Goal: Participate in discussion: Engage in conversation with other users on a specific topic

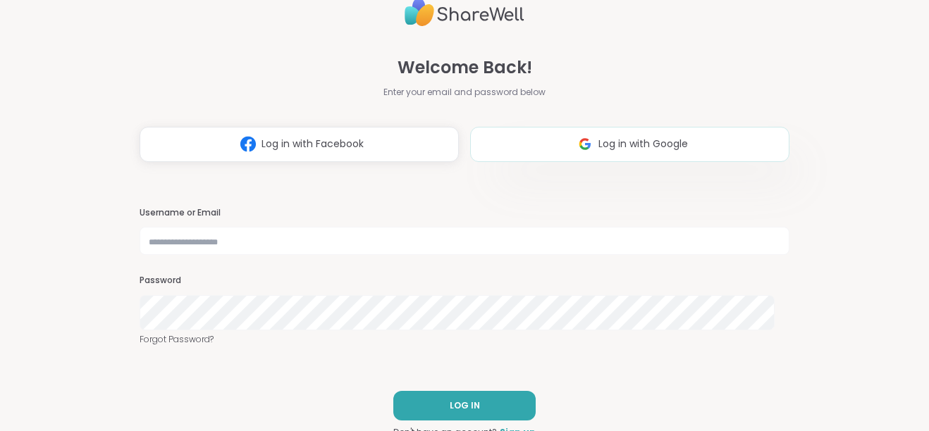
click at [699, 133] on button "Log in with Google" at bounding box center [629, 144] width 319 height 35
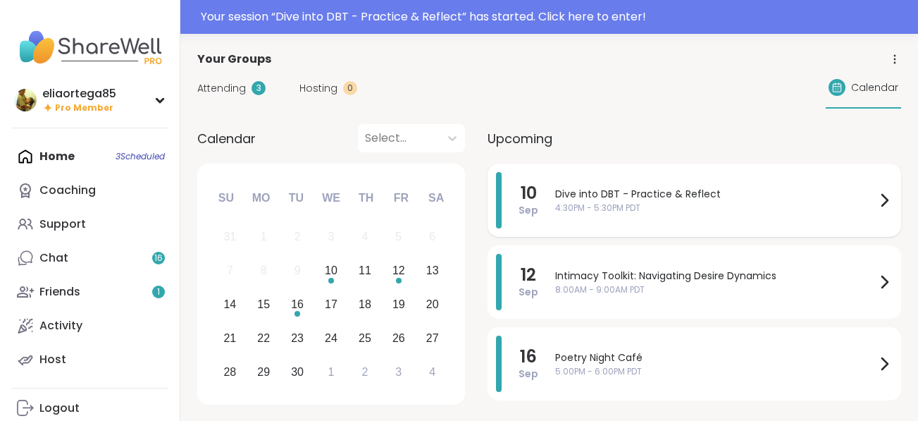
click at [696, 214] on div "Dive into DBT - Practice & Reflect 4:30PM - 5:30PM PDT" at bounding box center [715, 200] width 321 height 27
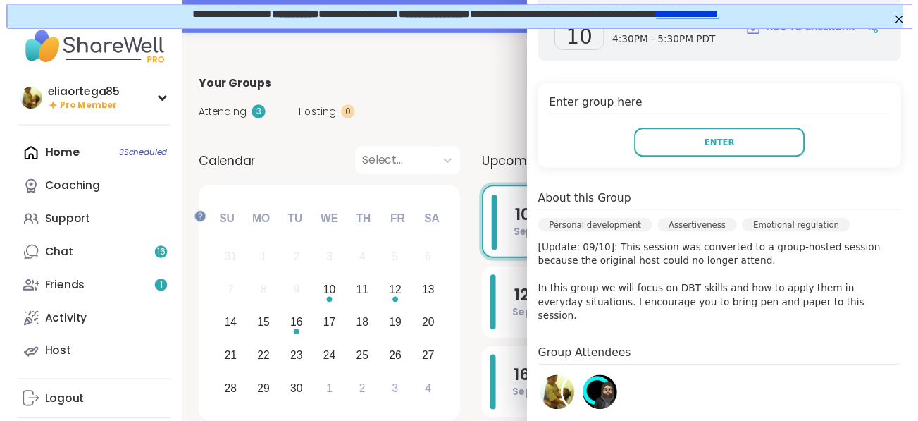
scroll to position [243, 0]
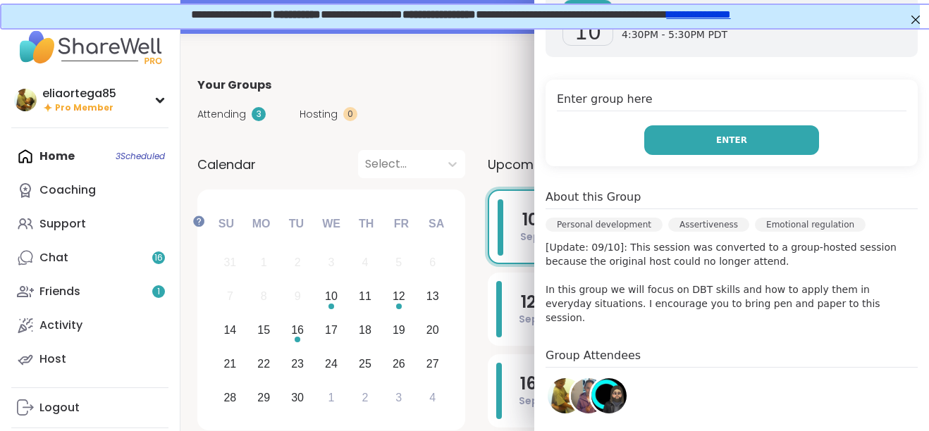
drag, startPoint x: 696, startPoint y: 223, endPoint x: 665, endPoint y: 204, distance: 36.0
click at [665, 155] on button "Enter" at bounding box center [731, 140] width 175 height 30
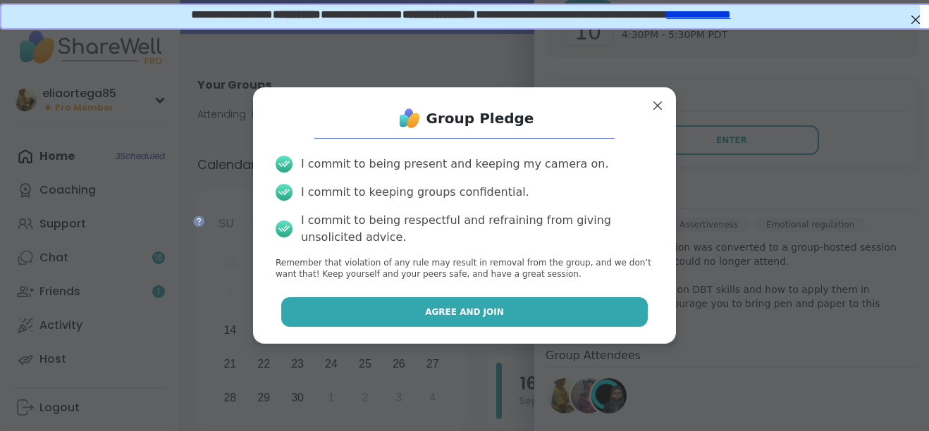
click at [495, 319] on span "Agree and Join" at bounding box center [464, 312] width 79 height 13
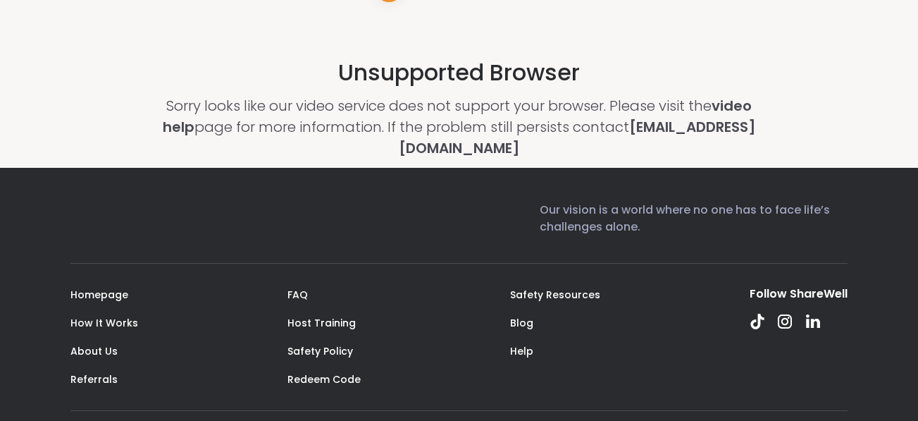
scroll to position [290, 0]
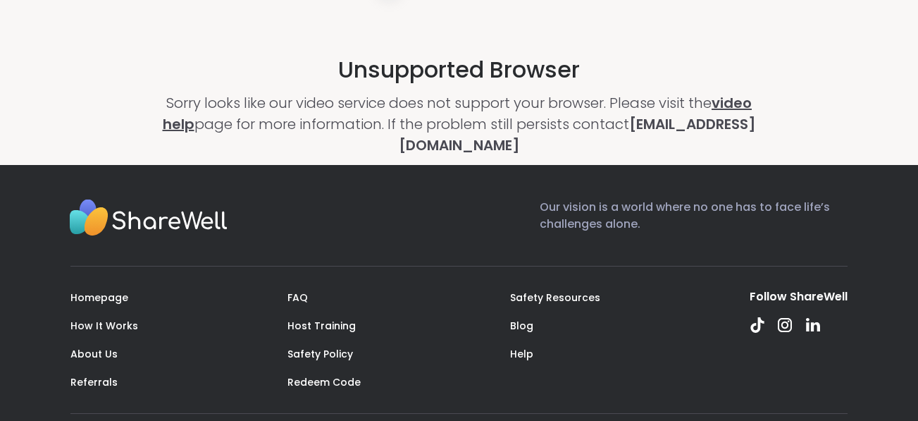
click at [365, 134] on link "video help" at bounding box center [458, 113] width 590 height 41
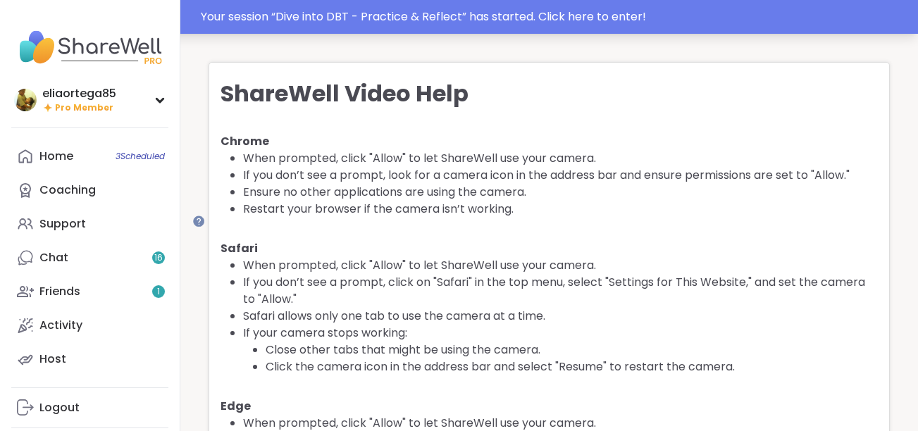
click at [573, 20] on div "Your session “ Dive into DBT - Practice & Reflect ” has started. Click here to …" at bounding box center [555, 16] width 709 height 17
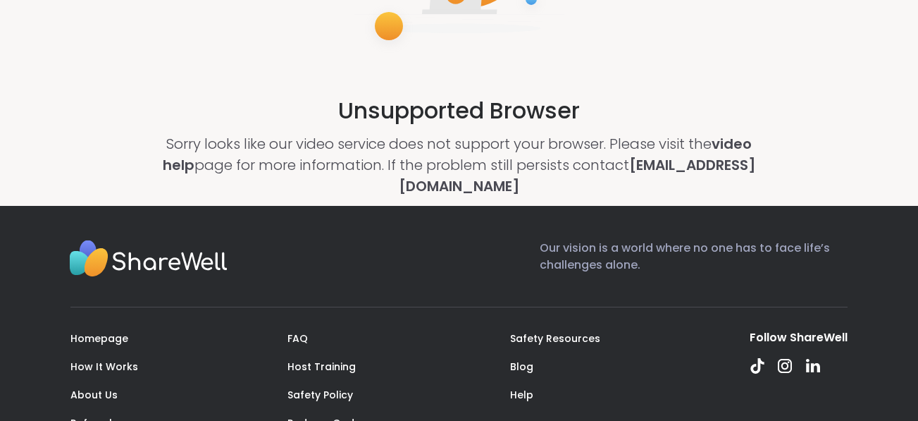
scroll to position [249, 0]
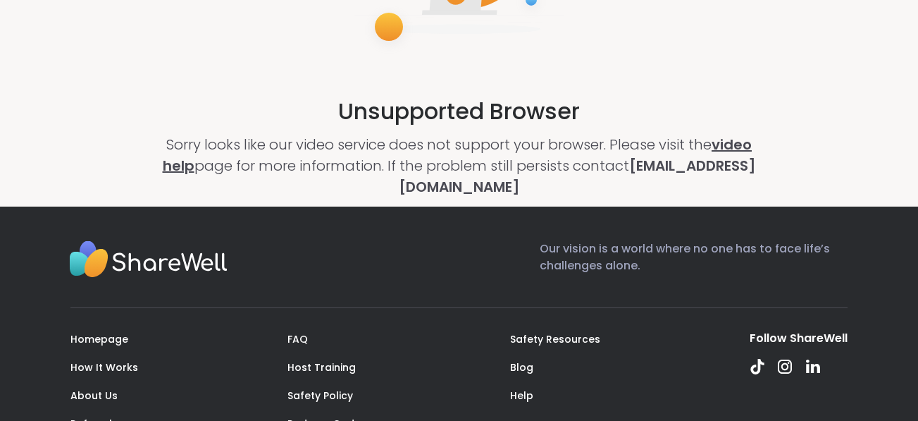
click at [357, 175] on link "video help" at bounding box center [458, 155] width 590 height 41
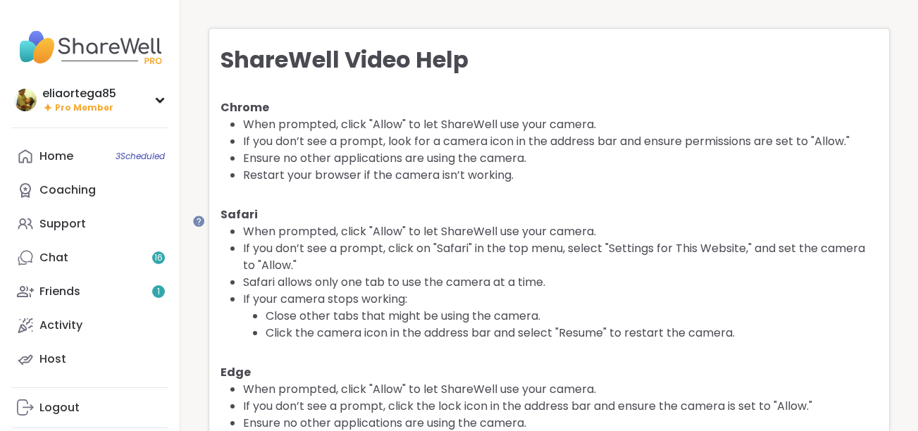
click at [639, 123] on div "ShareWell Video Help Chrome When prompted, click "Allow" to let ShareWell use y…" at bounding box center [549, 275] width 681 height 495
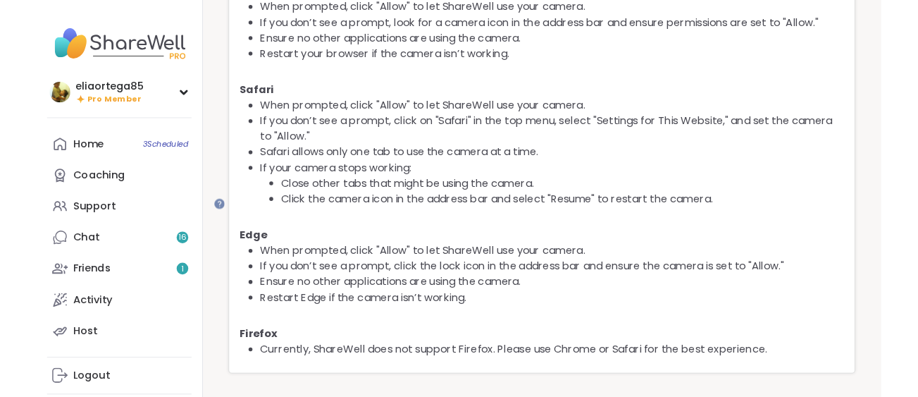
scroll to position [335, 0]
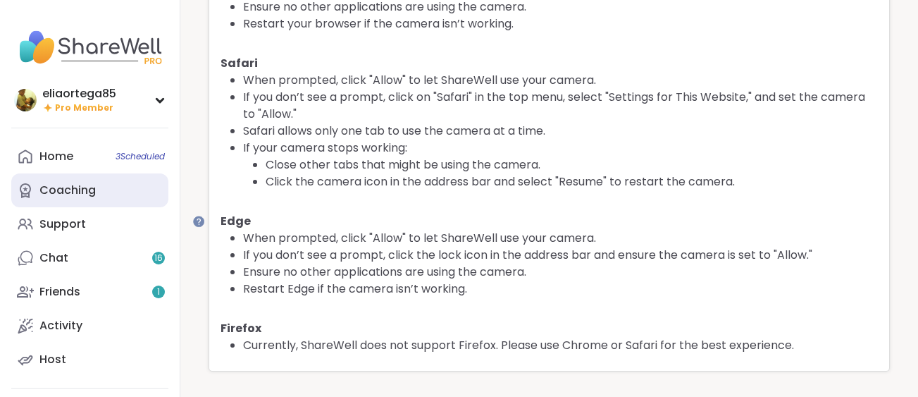
click at [160, 207] on link "Coaching" at bounding box center [89, 190] width 157 height 34
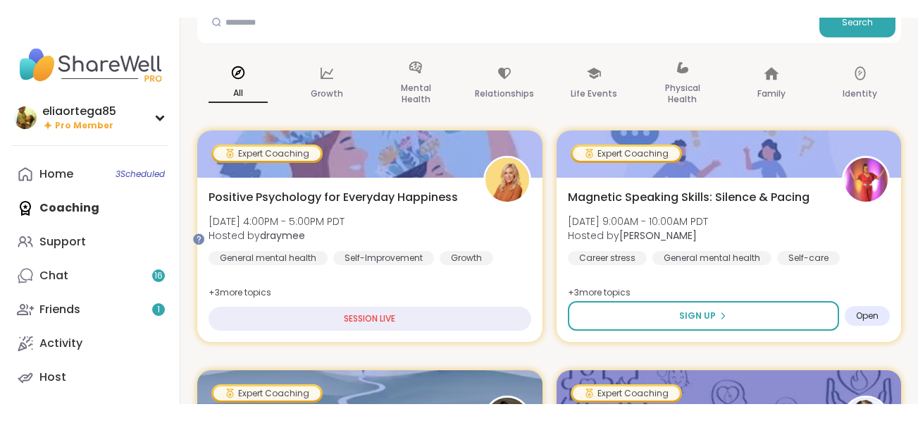
scroll to position [139, 0]
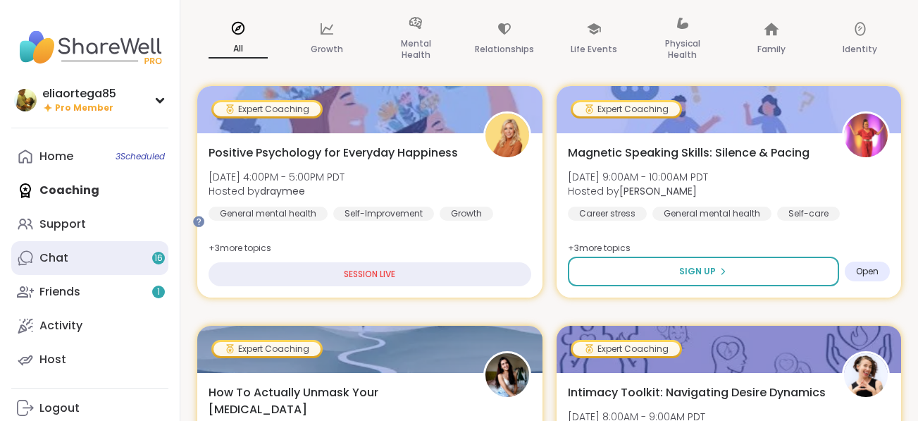
click at [68, 266] on div "Chat 16" at bounding box center [53, 258] width 29 height 16
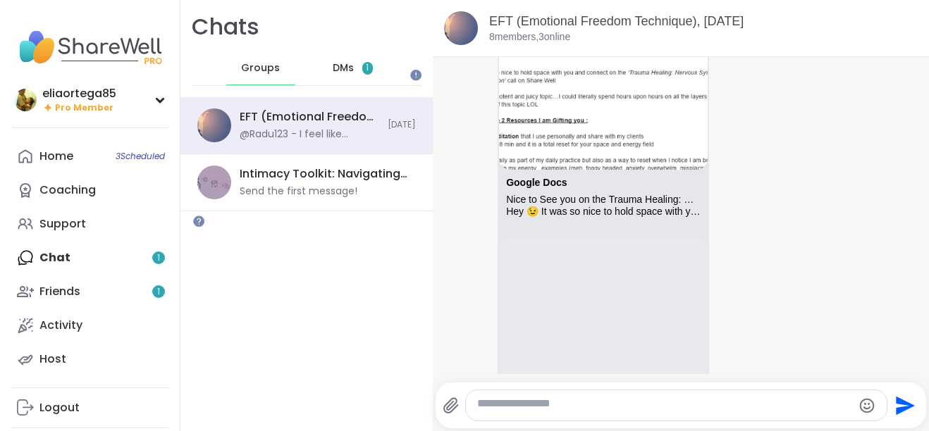
scroll to position [999, 0]
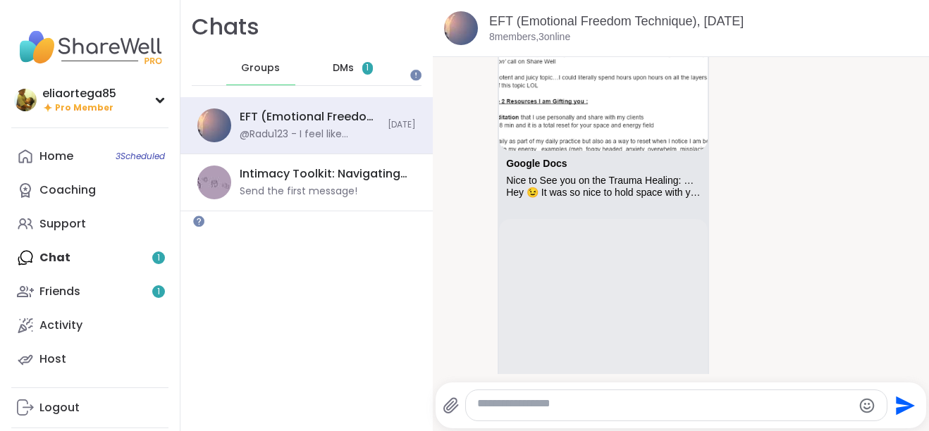
click at [633, 150] on img at bounding box center [603, 62] width 209 height 175
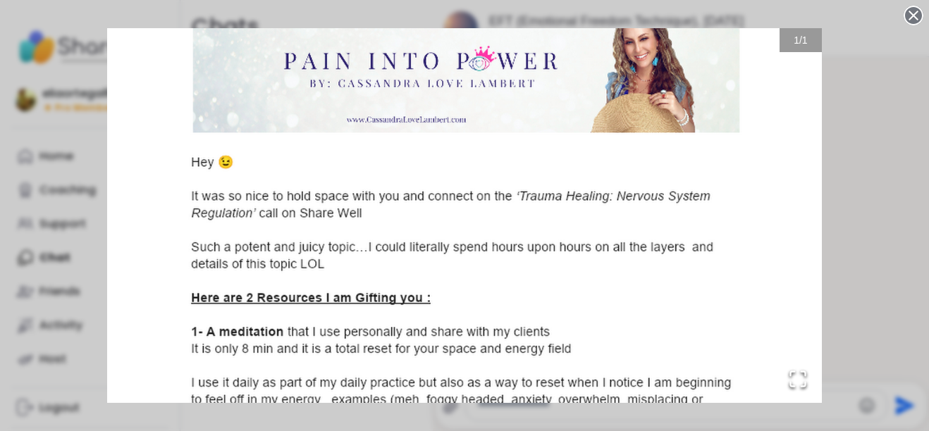
click at [882, 75] on div "1 / 1" at bounding box center [464, 215] width 929 height 431
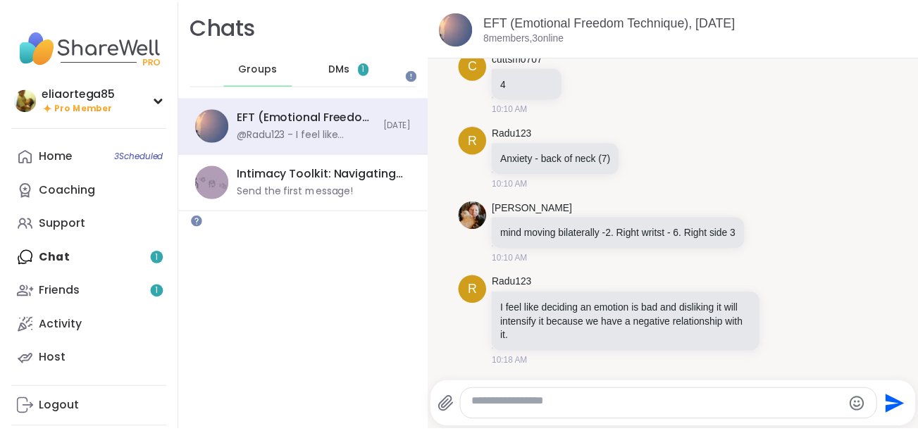
scroll to position [3389, 0]
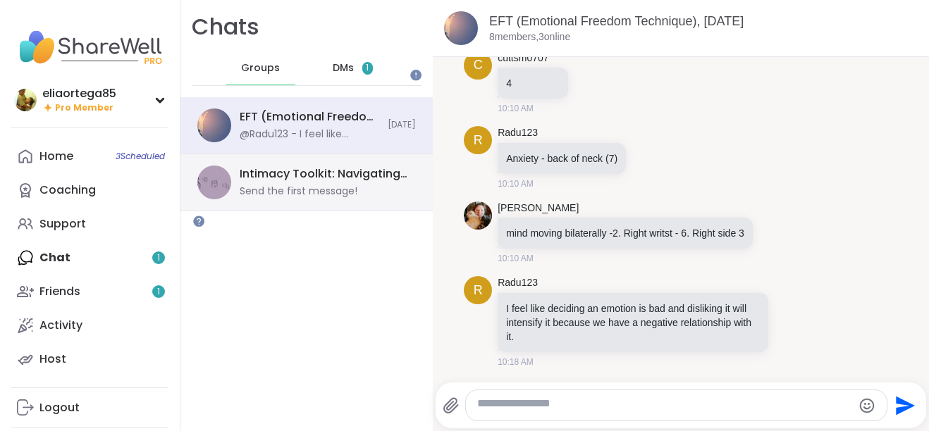
click at [357, 199] on div "Send the first message!" at bounding box center [299, 192] width 118 height 14
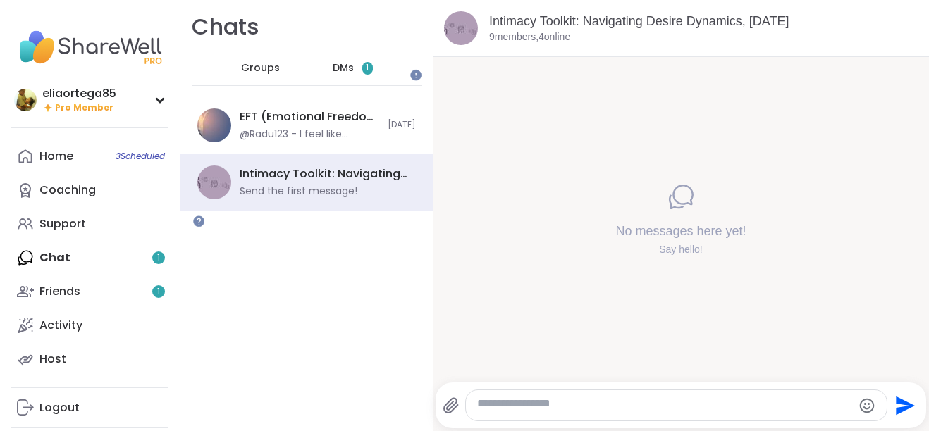
click at [646, 30] on div "Intimacy Toolkit: Navigating Desire Dynamics, Sep 12" at bounding box center [703, 22] width 428 height 18
click at [646, 28] on link "Intimacy Toolkit: Navigating Desire Dynamics, Sep 12" at bounding box center [638, 21] width 299 height 14
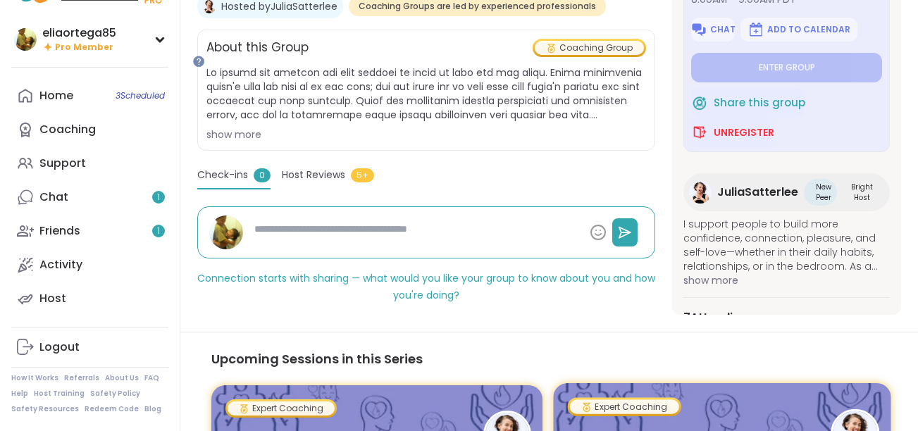
scroll to position [300, 0]
type textarea "*"
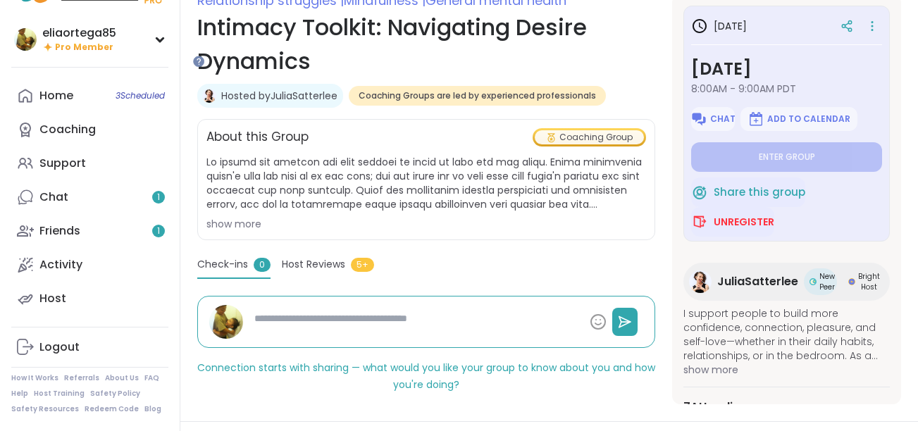
scroll to position [0, 0]
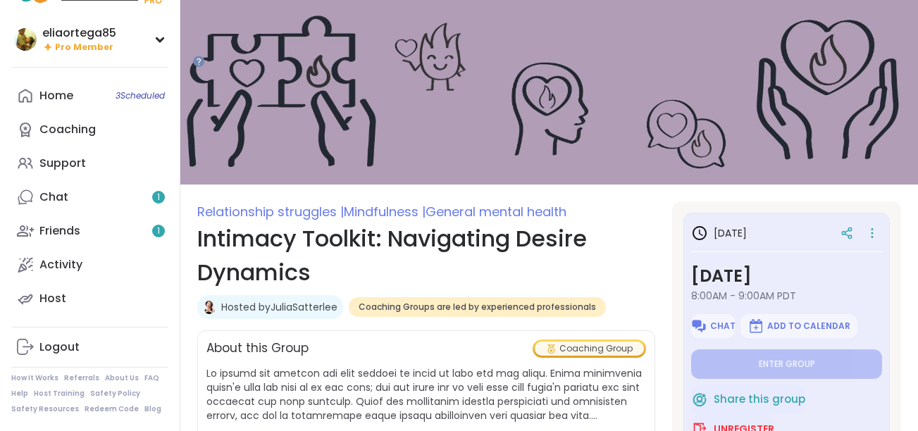
click at [411, 33] on img at bounding box center [549, 92] width 738 height 185
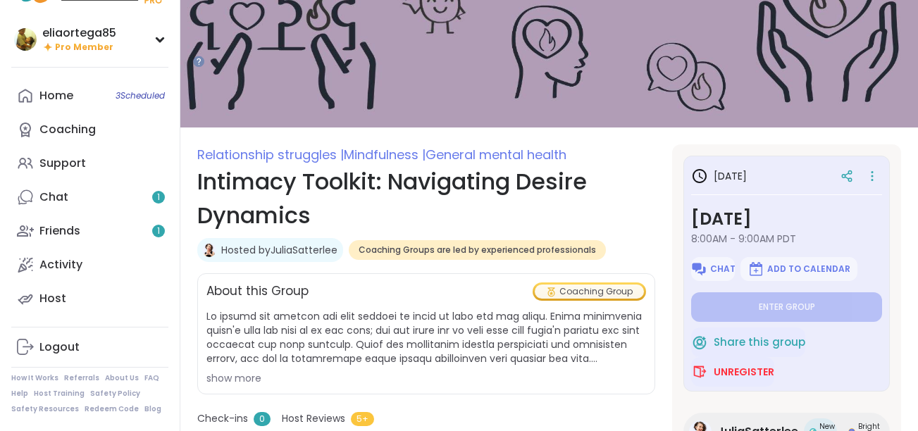
scroll to position [77, 0]
